Goal: Book appointment/travel/reservation

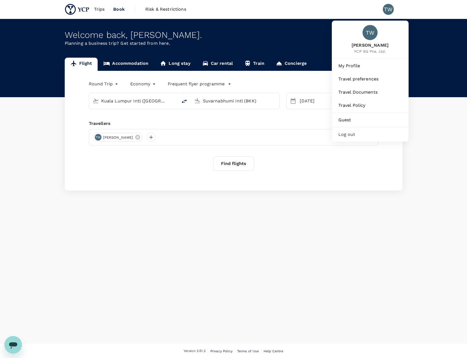
type input "Kuala Lumpur Intl ([GEOGRAPHIC_DATA])"
type input "Suvarnabhumi Intl (BKK)"
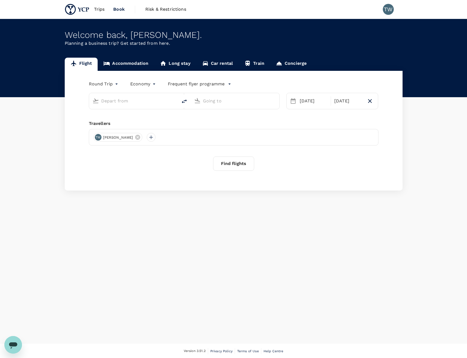
type input "Kuala Lumpur Intl ([GEOGRAPHIC_DATA])"
type input "Suvarnabhumi Intl (BKK)"
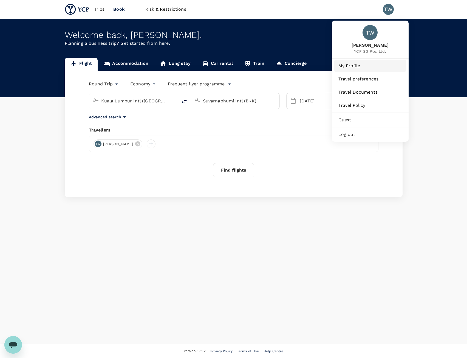
click at [355, 70] on link "My Profile" at bounding box center [370, 66] width 72 height 12
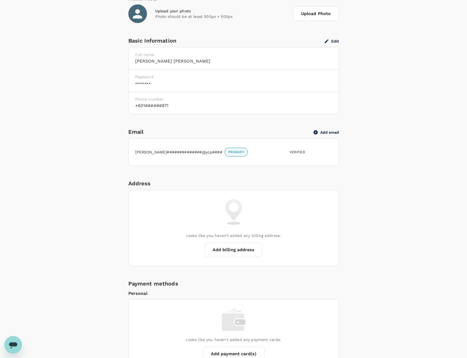
scroll to position [192, 0]
